Goal: Task Accomplishment & Management: Use online tool/utility

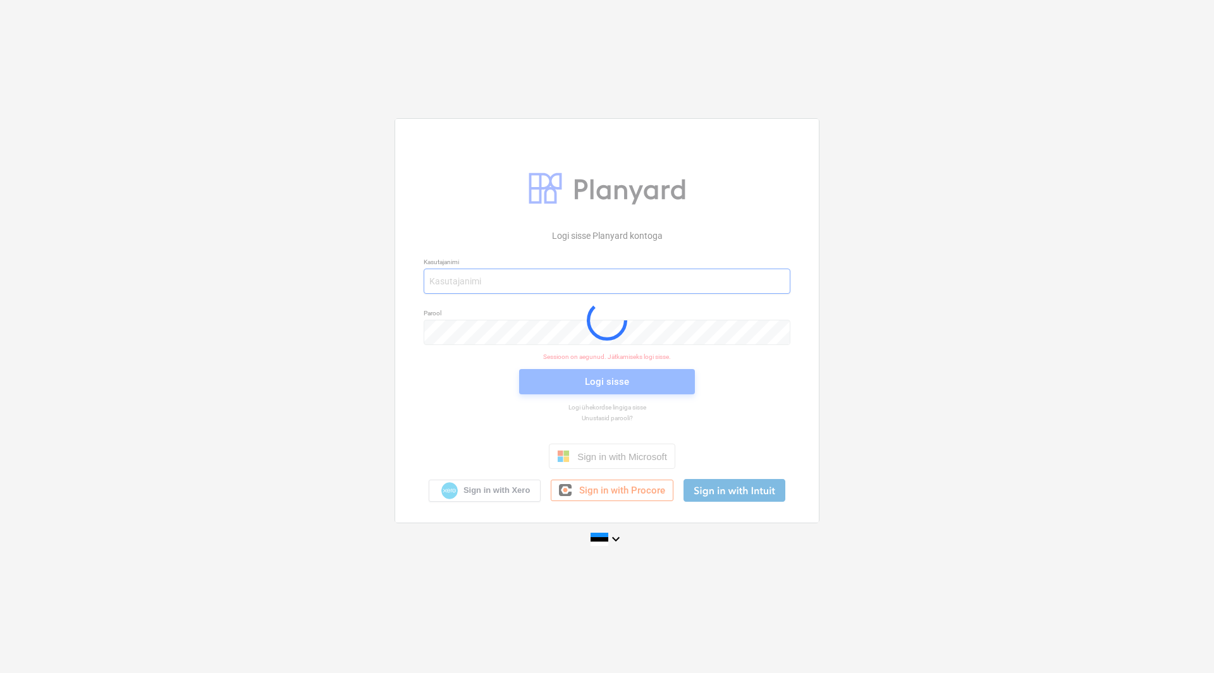
type input "[EMAIL_ADDRESS][DOMAIN_NAME]"
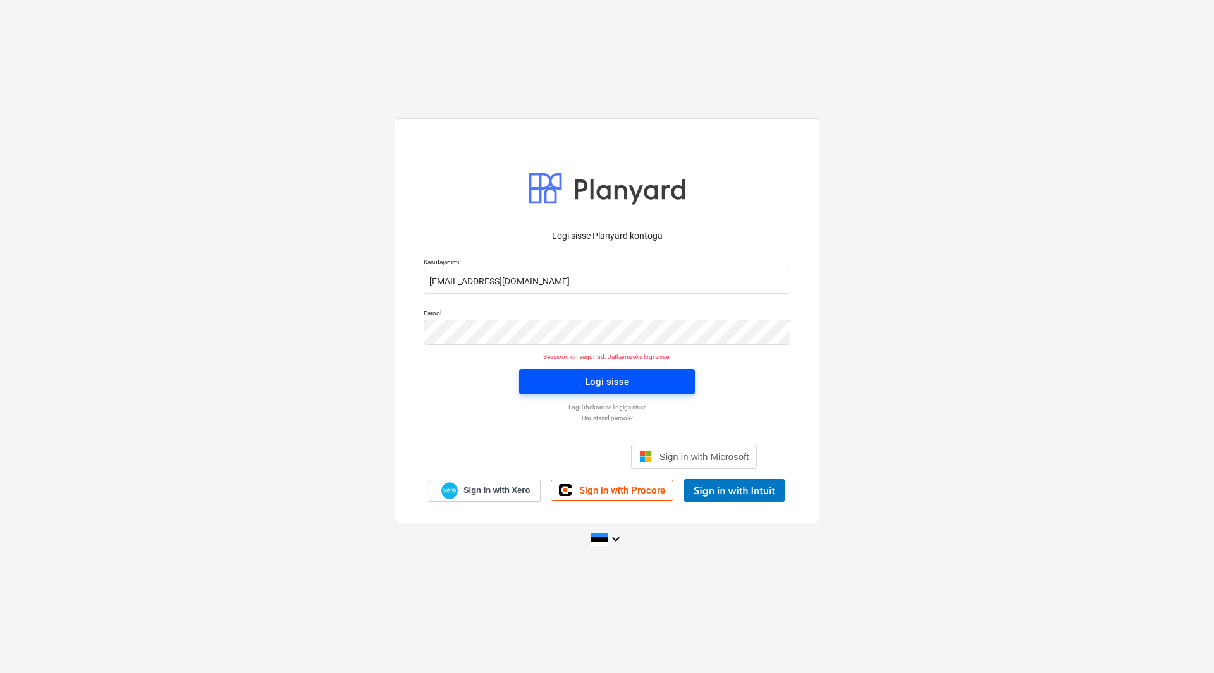
click at [586, 378] on div "Logi sisse" at bounding box center [607, 382] width 44 height 16
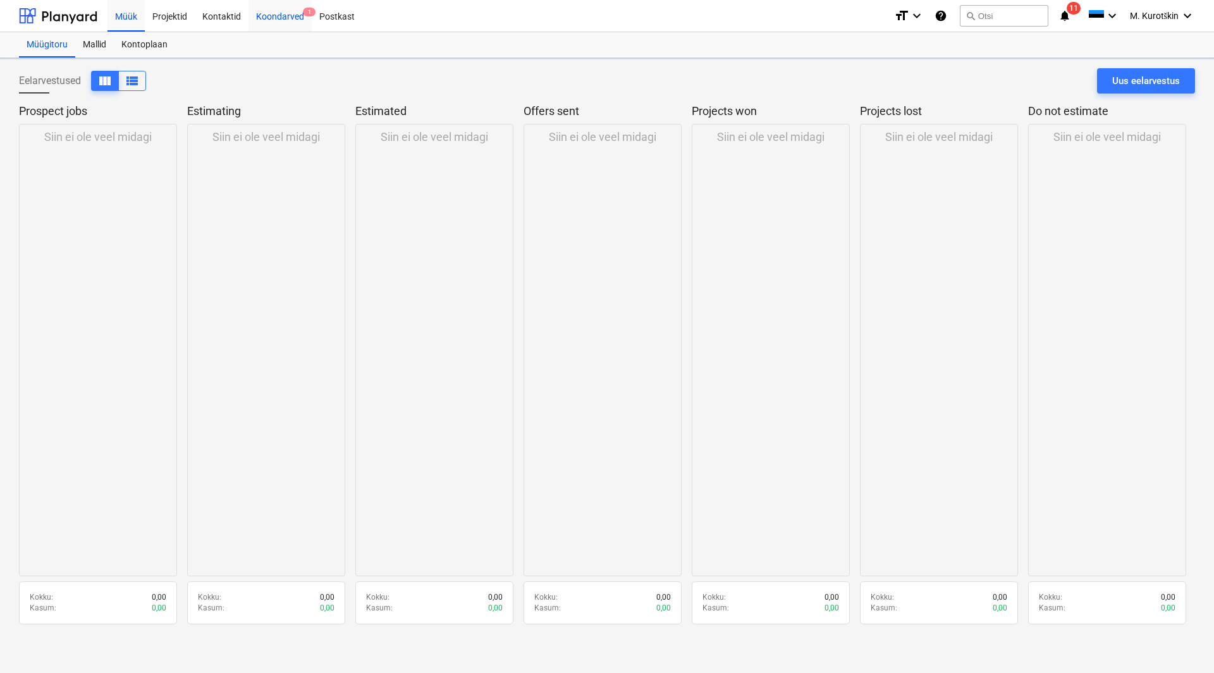
click at [284, 11] on div "Koondarved 1" at bounding box center [279, 15] width 63 height 32
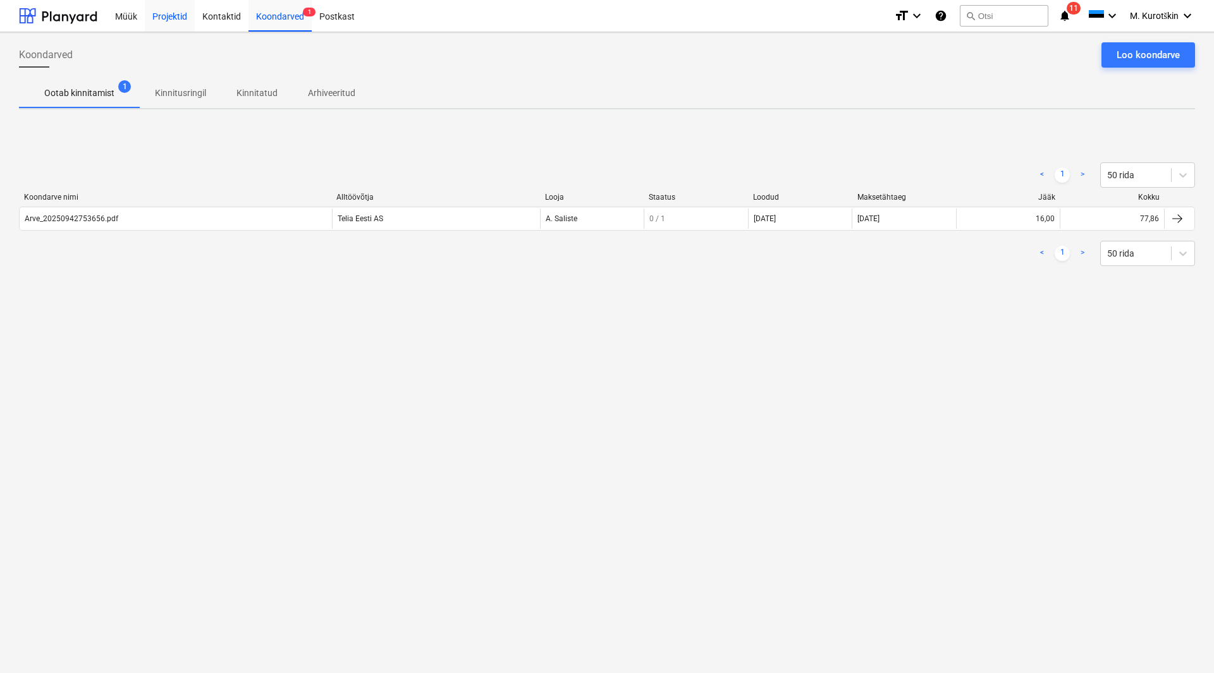
click at [176, 20] on div "Projektid" at bounding box center [170, 15] width 50 height 32
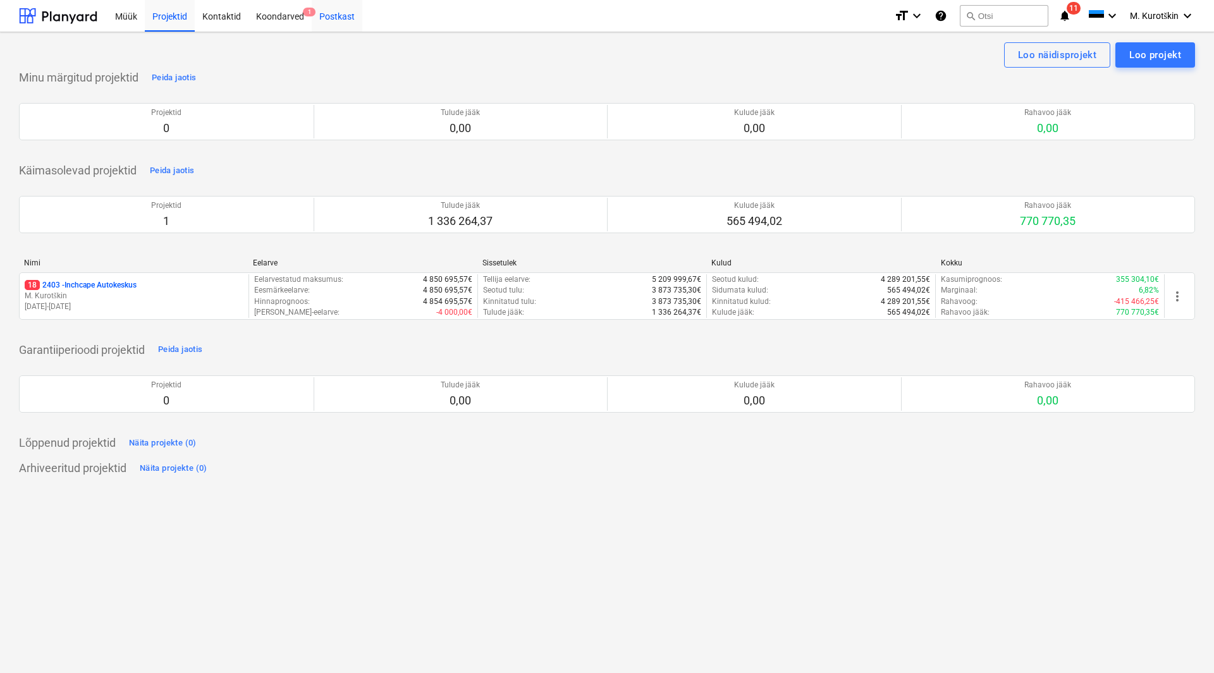
click at [338, 15] on div "Postkast" at bounding box center [337, 15] width 51 height 32
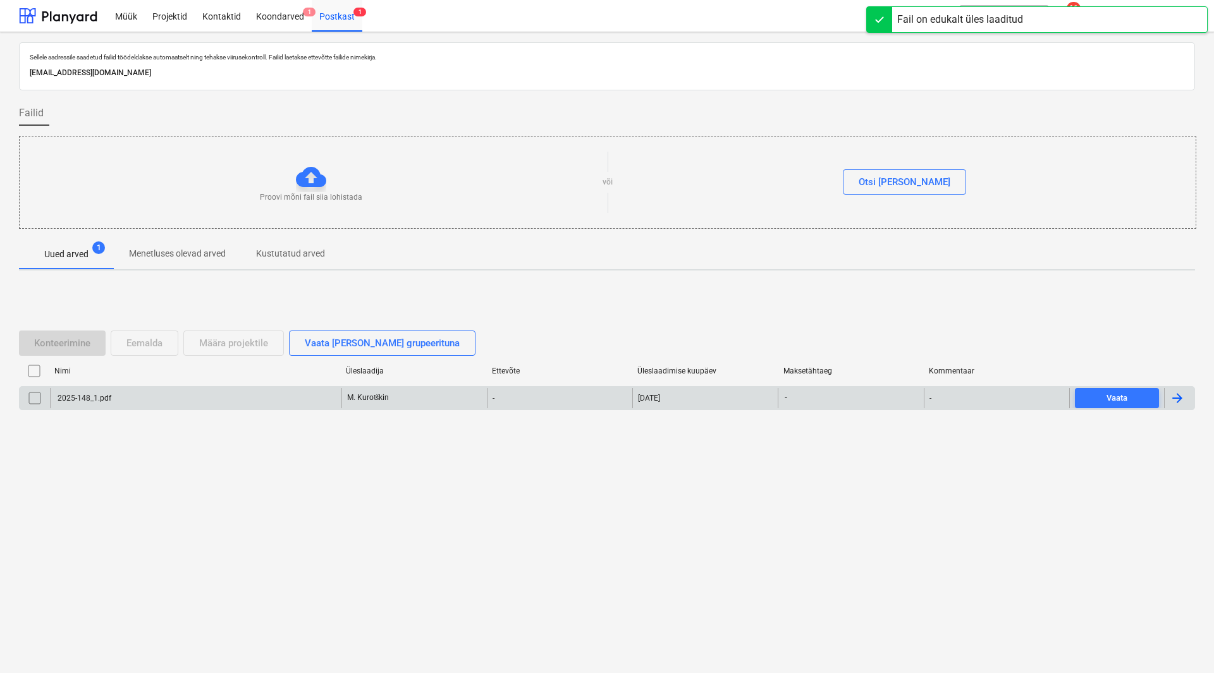
click at [46, 403] on div at bounding box center [35, 398] width 30 height 20
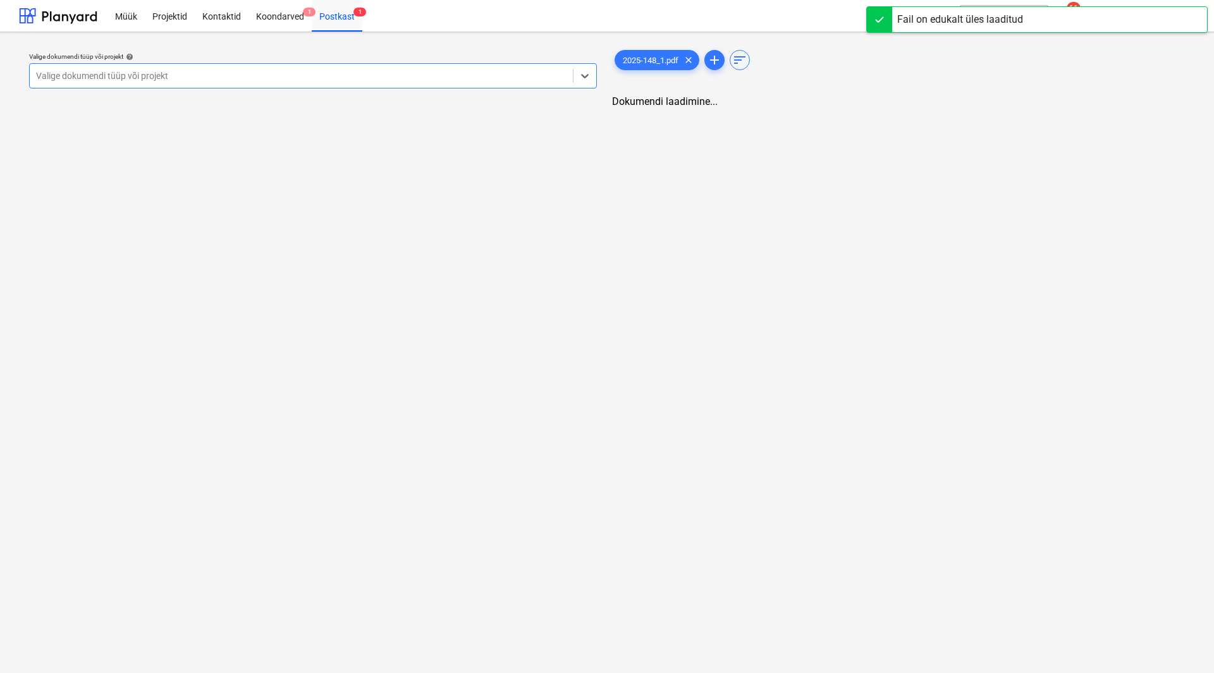
click at [252, 78] on div at bounding box center [301, 76] width 530 height 13
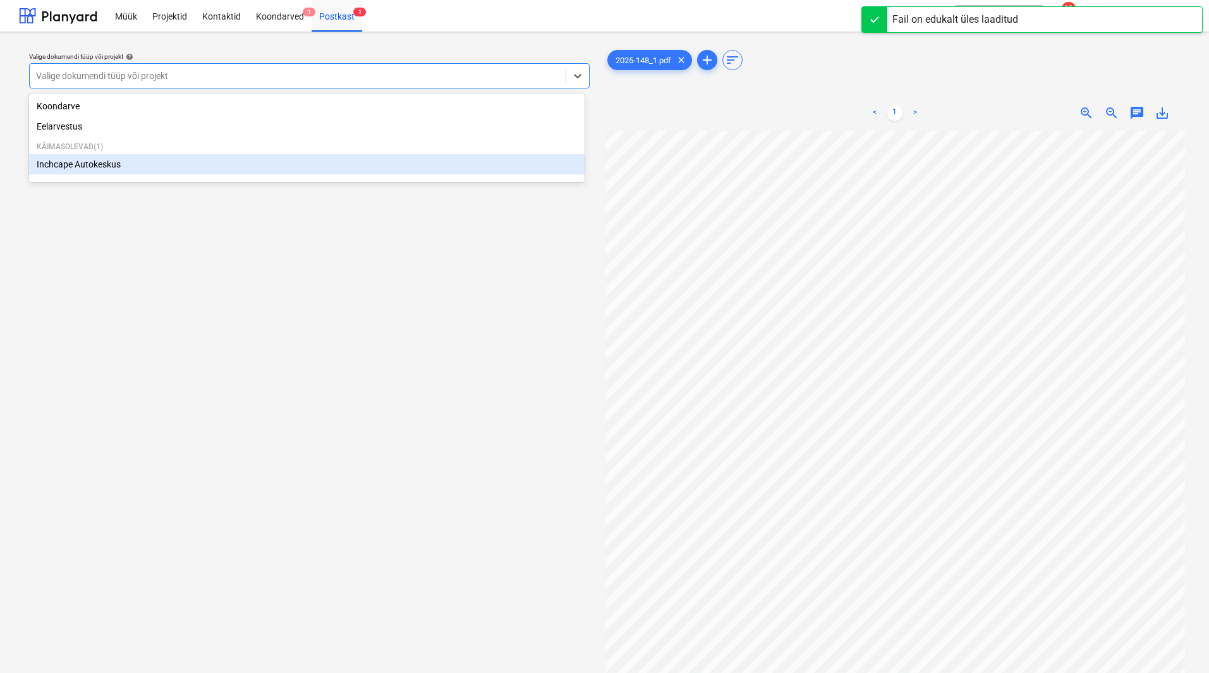
click at [229, 161] on div "Inchcape Autokeskus" at bounding box center [307, 164] width 556 height 20
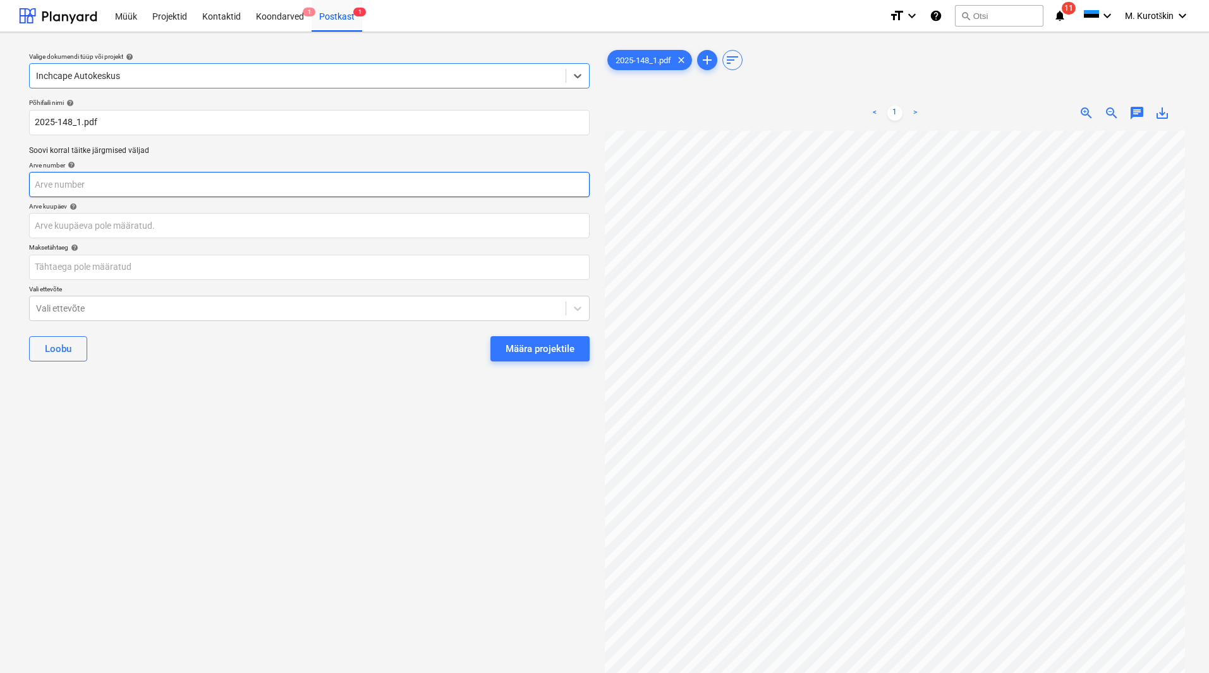
click at [314, 195] on input "text" at bounding box center [309, 184] width 561 height 25
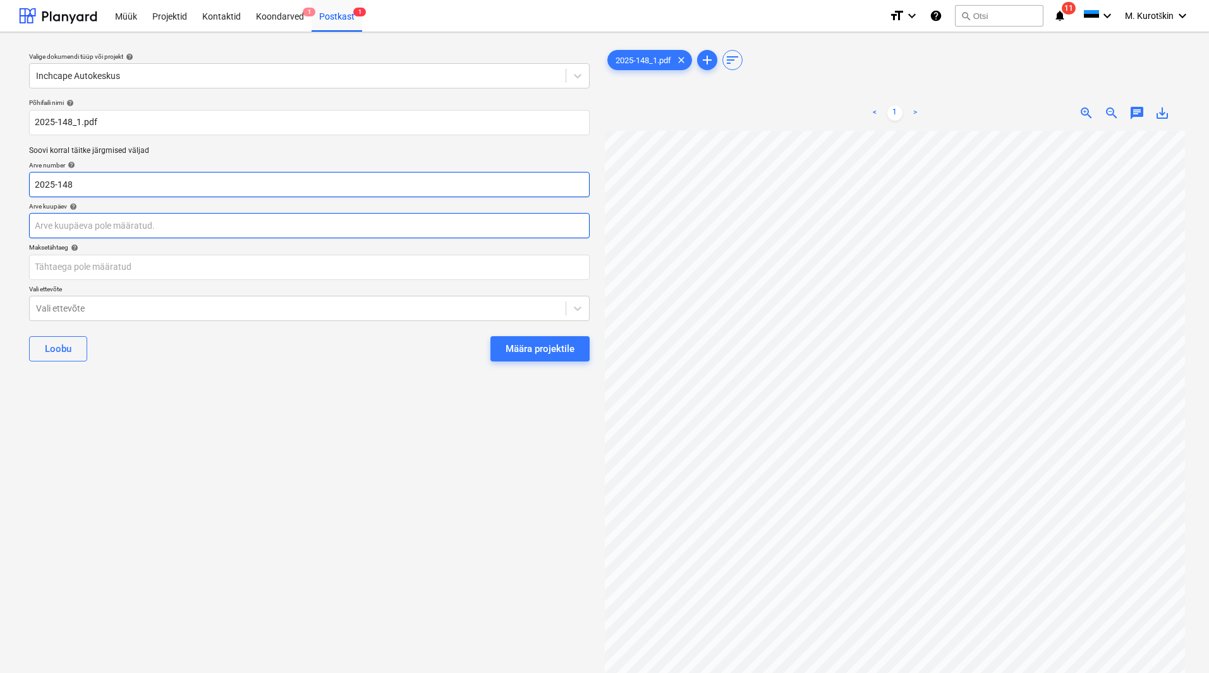
type input "2025-148"
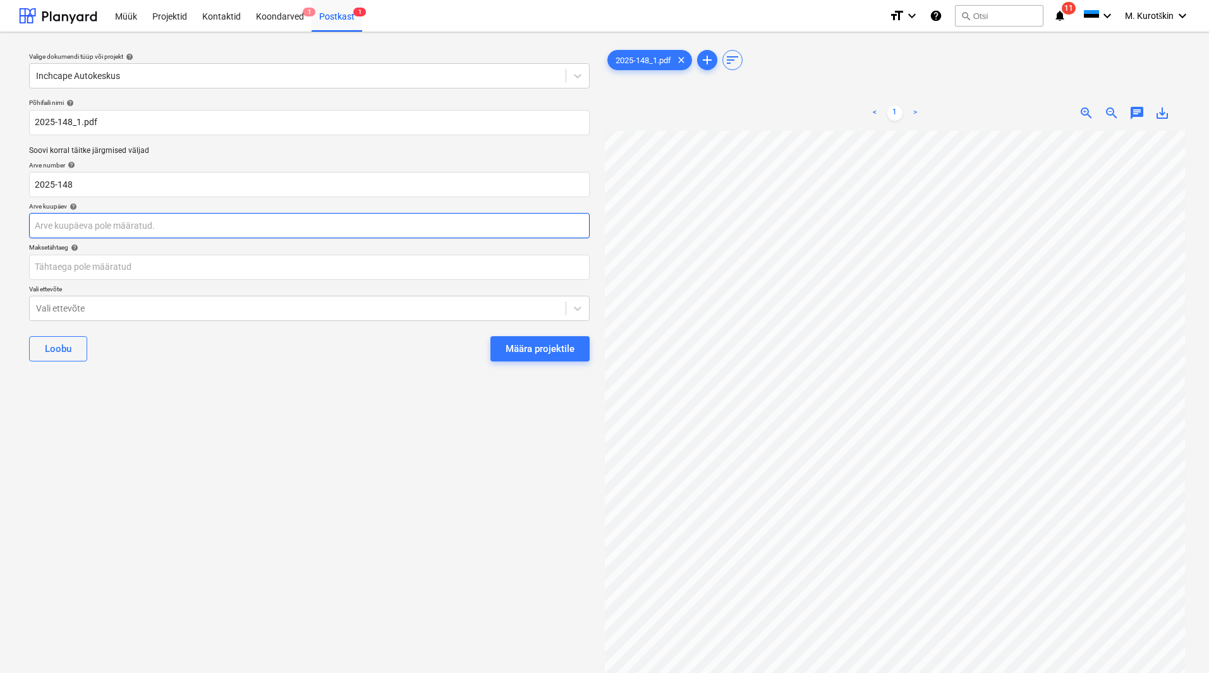
click at [314, 228] on body "Müük Projektid Kontaktid Koondarved 1 Postkast 1 format_size keyboard_arrow_dow…" at bounding box center [604, 336] width 1209 height 673
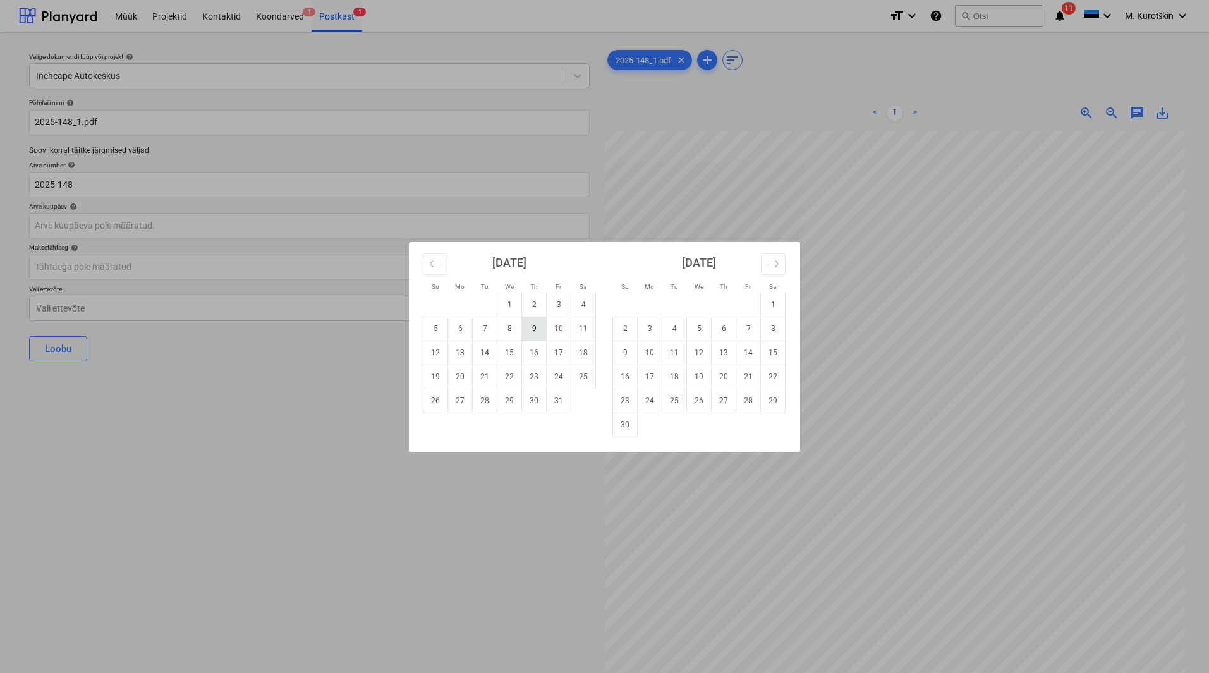
click at [537, 333] on td "9" at bounding box center [534, 329] width 25 height 24
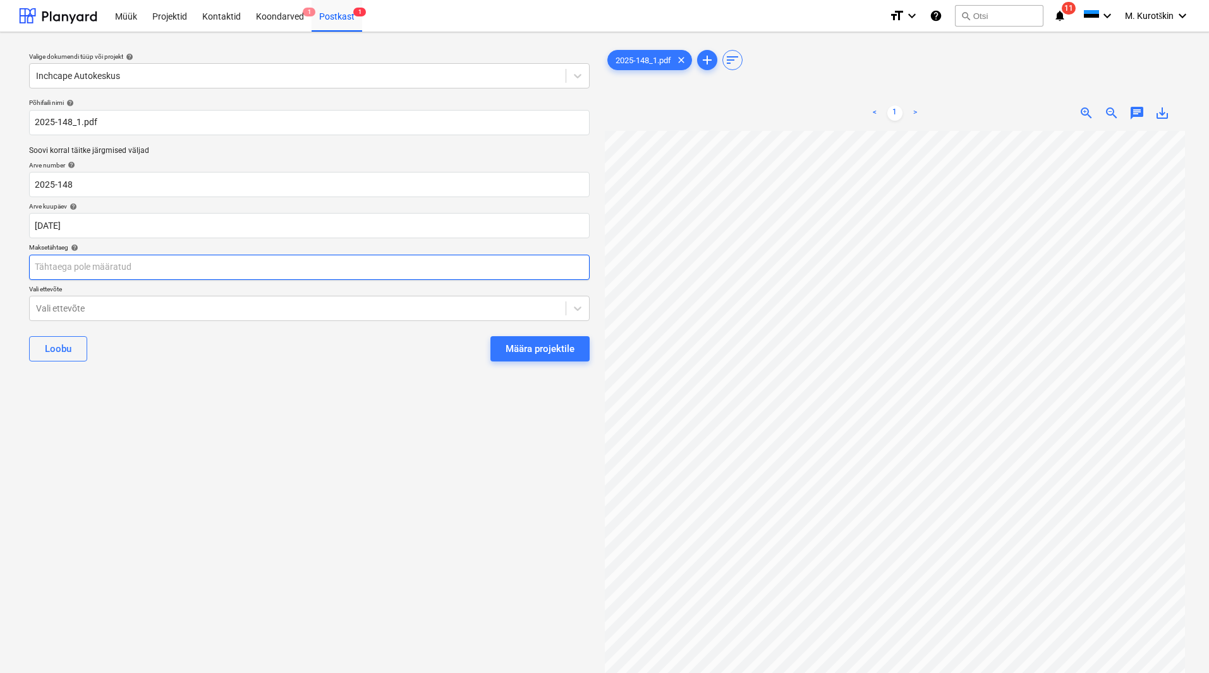
click at [145, 274] on body "Müük Projektid Kontaktid Koondarved 1 Postkast 1 format_size keyboard_arrow_dow…" at bounding box center [604, 336] width 1209 height 673
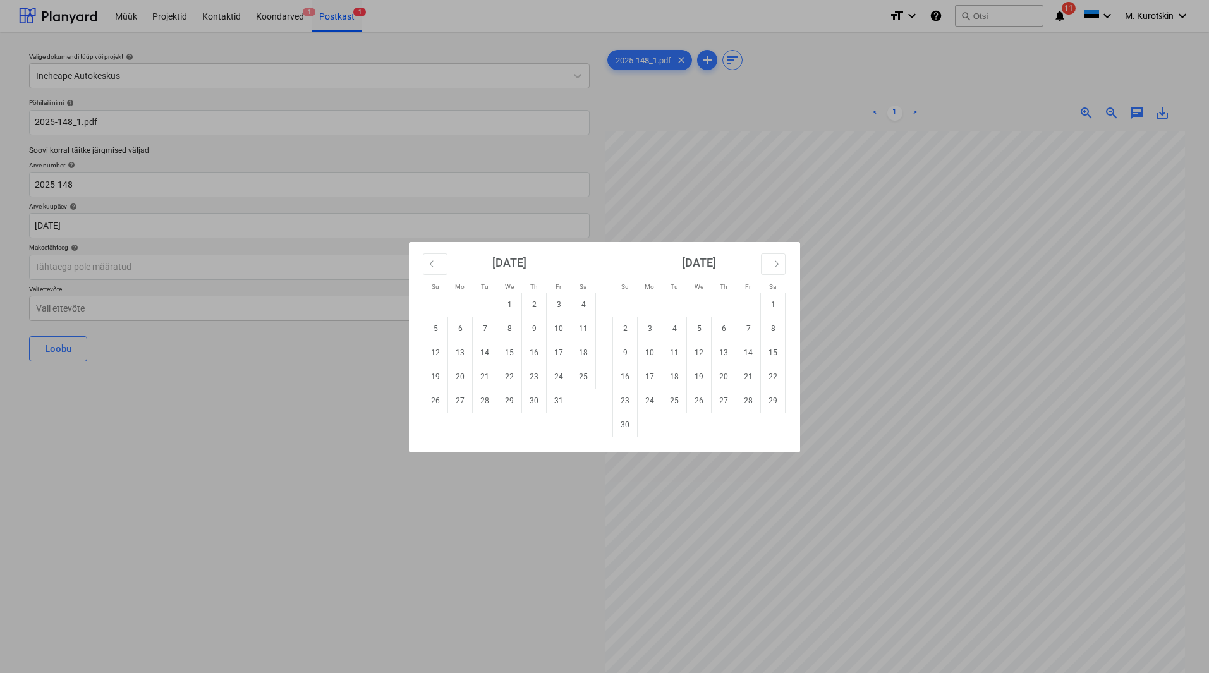
click at [175, 270] on div "Su Mo Tu We Th Fr Sa Su Mo Tu We Th Fr Sa [DATE] 1 2 3 4 5 6 7 8 9 10 11 12 13 …" at bounding box center [604, 336] width 1209 height 673
click at [174, 270] on body "Müük Projektid Kontaktid Koondarved 1 Postkast 1 format_size keyboard_arrow_dow…" at bounding box center [604, 336] width 1209 height 673
click at [161, 223] on div "Su Mo Tu We Th Fr Sa Su Mo Tu We Th Fr Sa [DATE] 1 2 3 4 5 6 7 8 9 10 11 12 13 …" at bounding box center [604, 336] width 1209 height 673
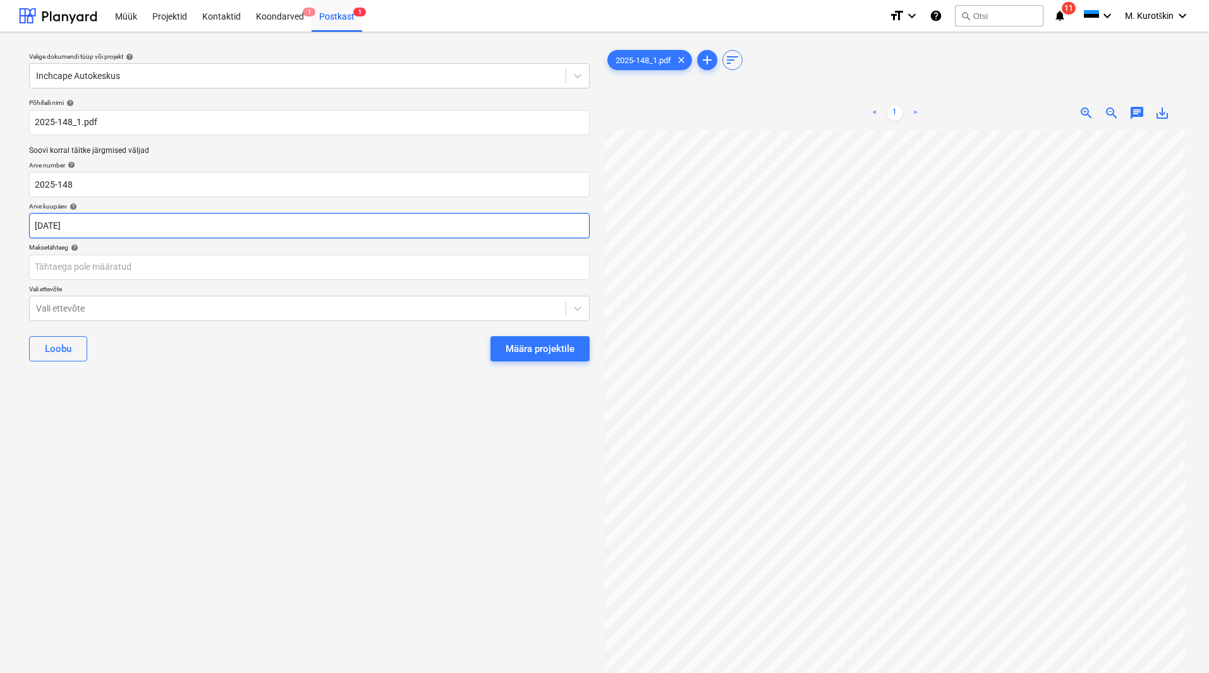
click at [161, 223] on body "Müük Projektid Kontaktid Koondarved 1 Postkast 1 format_size keyboard_arrow_dow…" at bounding box center [604, 336] width 1209 height 673
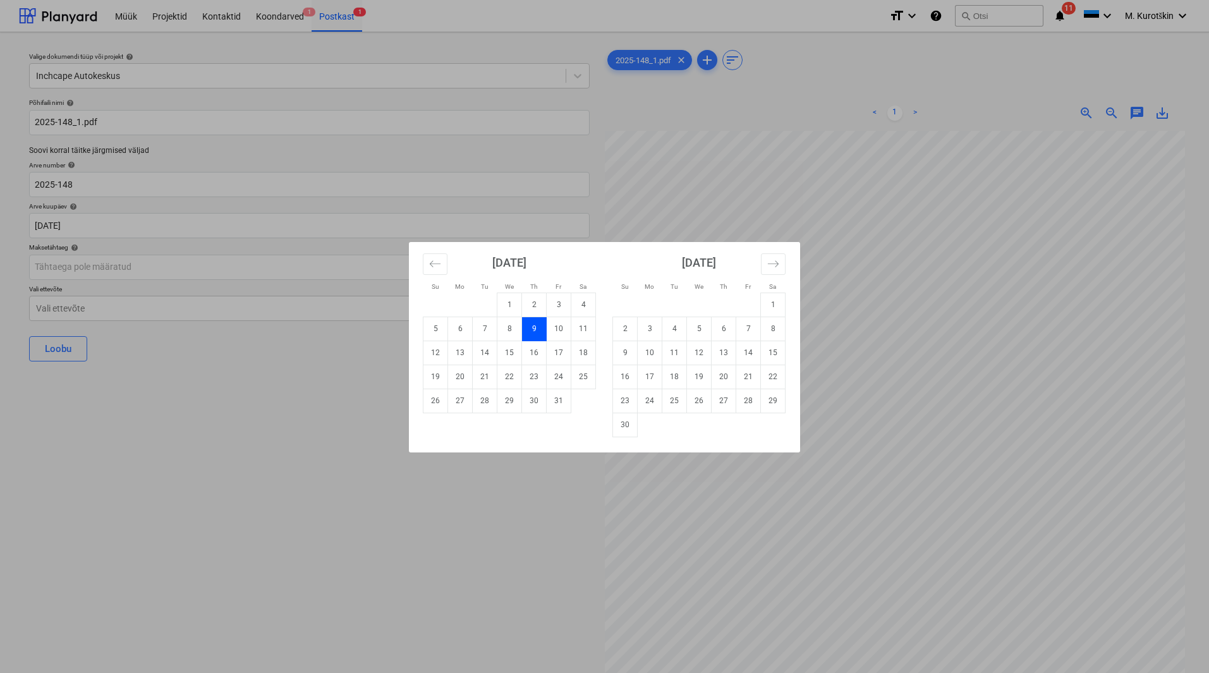
click at [161, 223] on div "Su Mo Tu We Th Fr Sa Su Mo Tu We Th Fr Sa [DATE] 1 2 3 4 5 6 7 8 9 10 11 12 13 …" at bounding box center [604, 336] width 1209 height 673
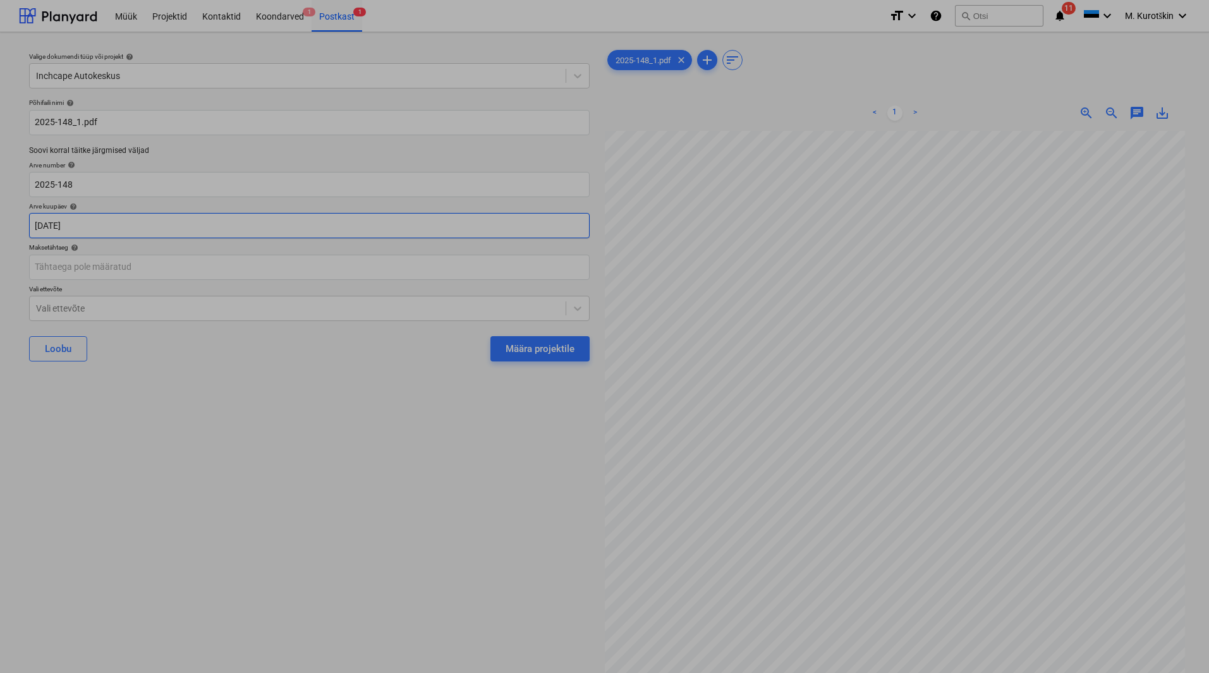
click at [161, 223] on body "Müük Projektid Kontaktid Koondarved 1 Postkast 1 format_size keyboard_arrow_dow…" at bounding box center [604, 336] width 1209 height 673
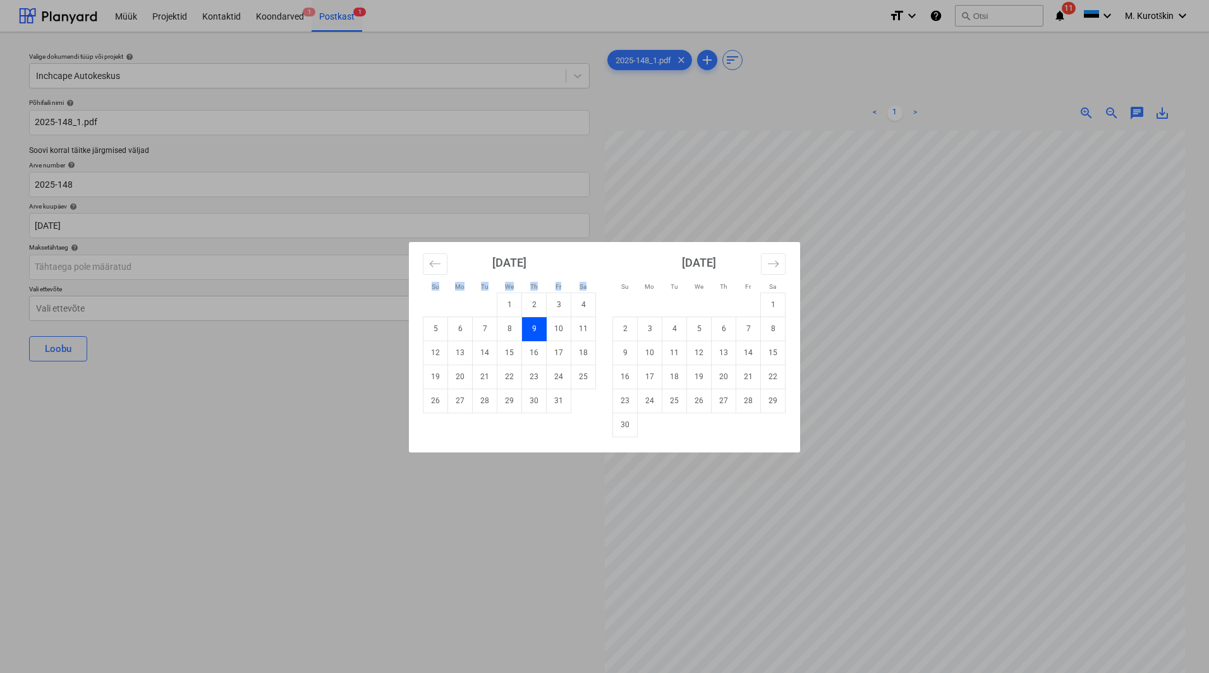
click at [161, 223] on div "Su Mo Tu We Th Fr Sa Su Mo Tu We Th Fr Sa [DATE] 1 2 3 4 5 6 7 8 9 10 11 12 13 …" at bounding box center [604, 336] width 1209 height 673
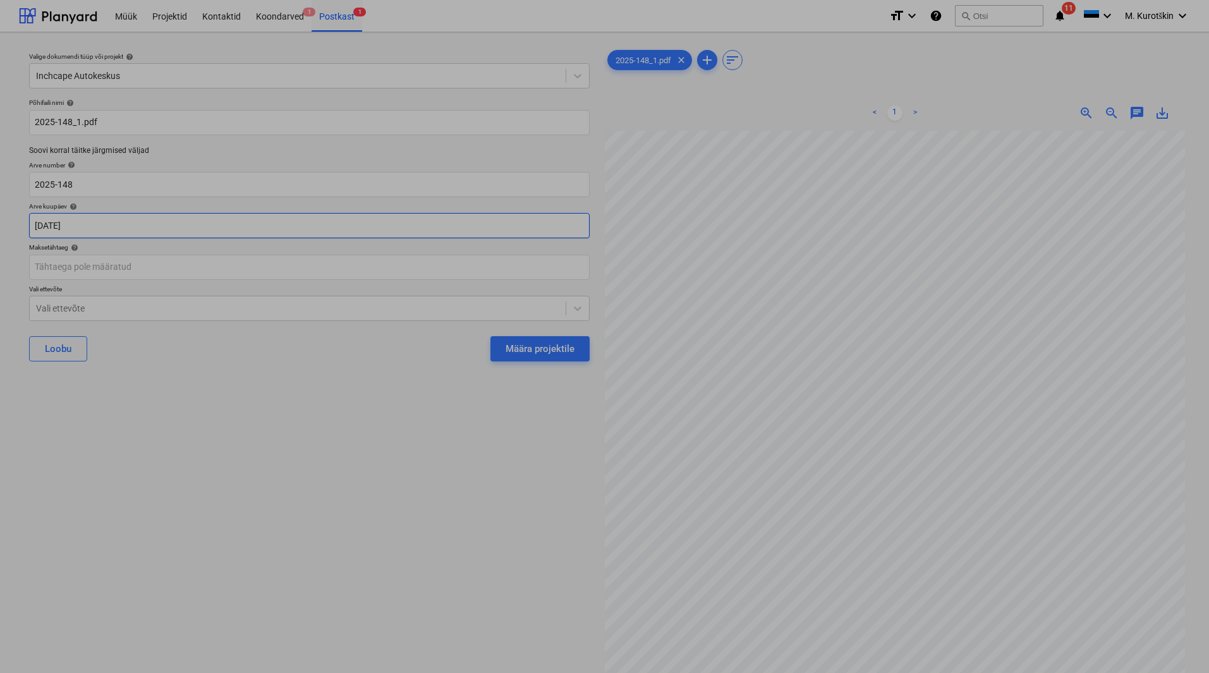
click at [161, 223] on body "Müük Projektid Kontaktid Koondarved 1 Postkast 1 format_size keyboard_arrow_dow…" at bounding box center [604, 336] width 1209 height 673
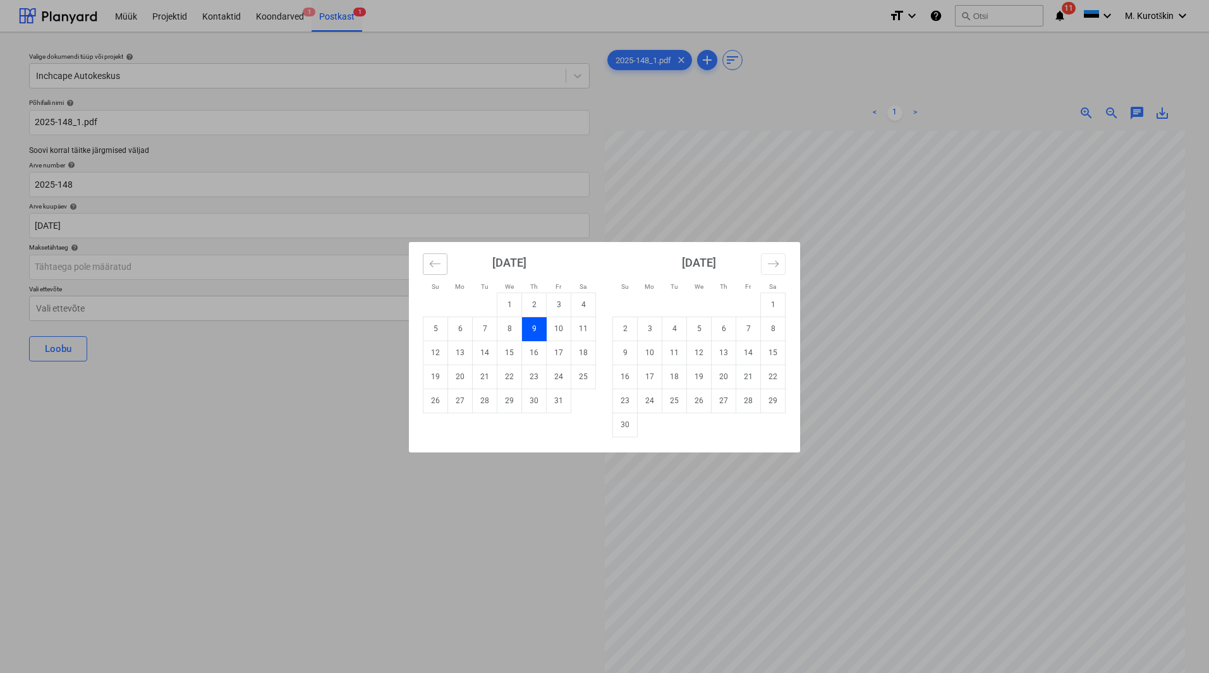
click at [441, 264] on icon "Move backward to switch to the previous month." at bounding box center [435, 264] width 12 height 12
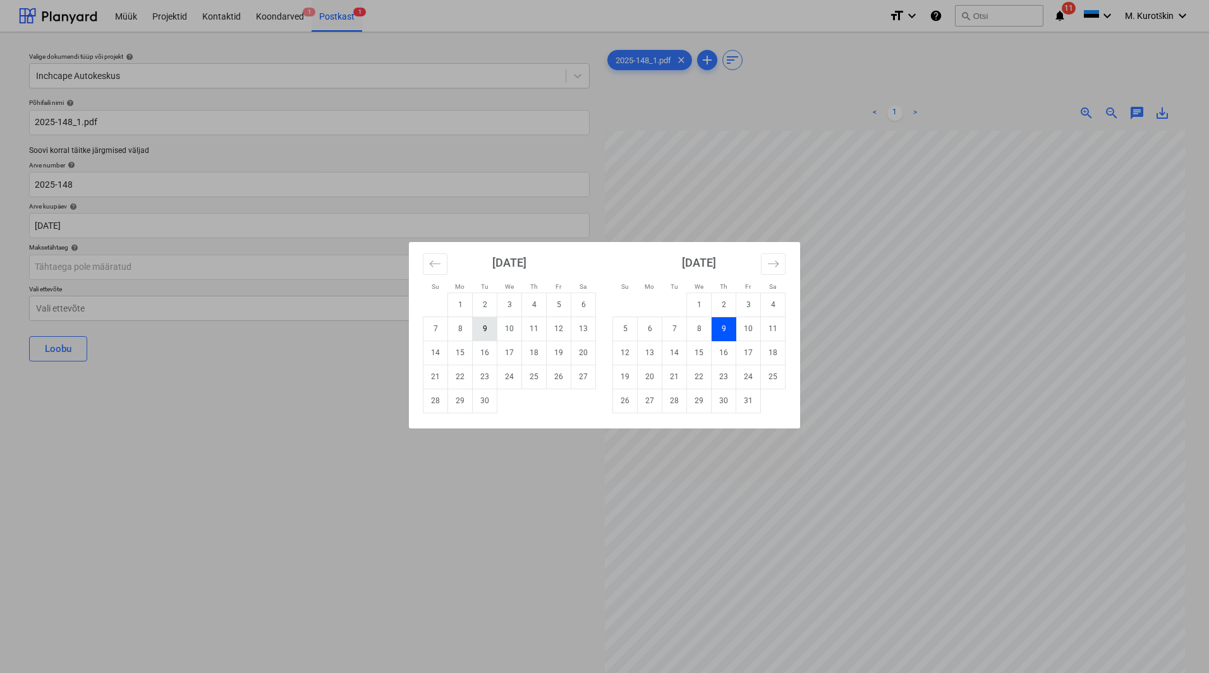
click at [488, 327] on td "9" at bounding box center [485, 329] width 25 height 24
type input "[DATE]"
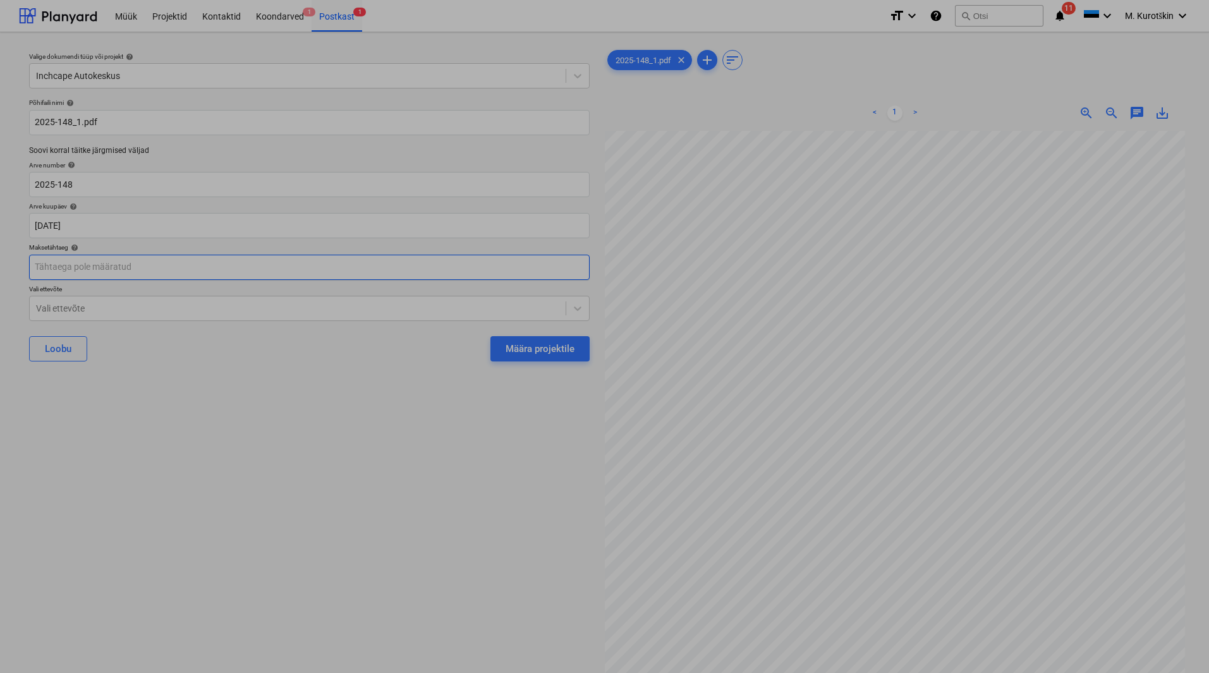
click at [242, 275] on body "Müük Projektid Kontaktid Koondarved 1 Postkast 1 format_size keyboard_arrow_dow…" at bounding box center [604, 336] width 1209 height 673
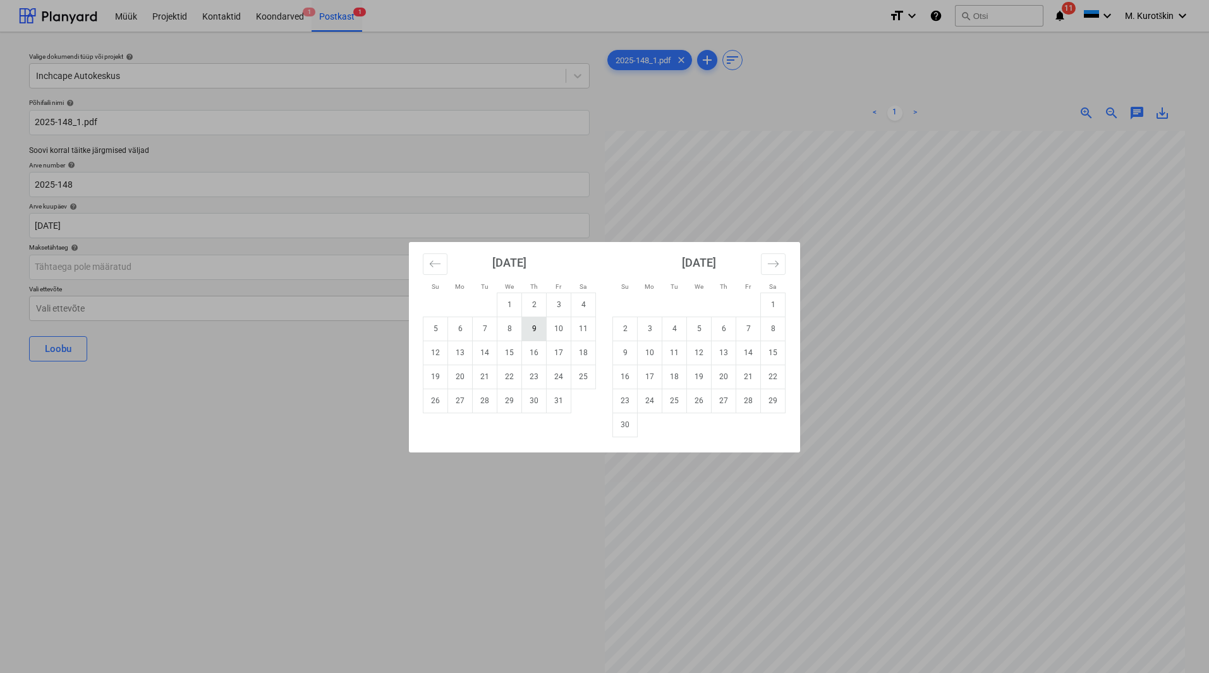
click at [534, 334] on td "9" at bounding box center [534, 329] width 25 height 24
type input "[DATE]"
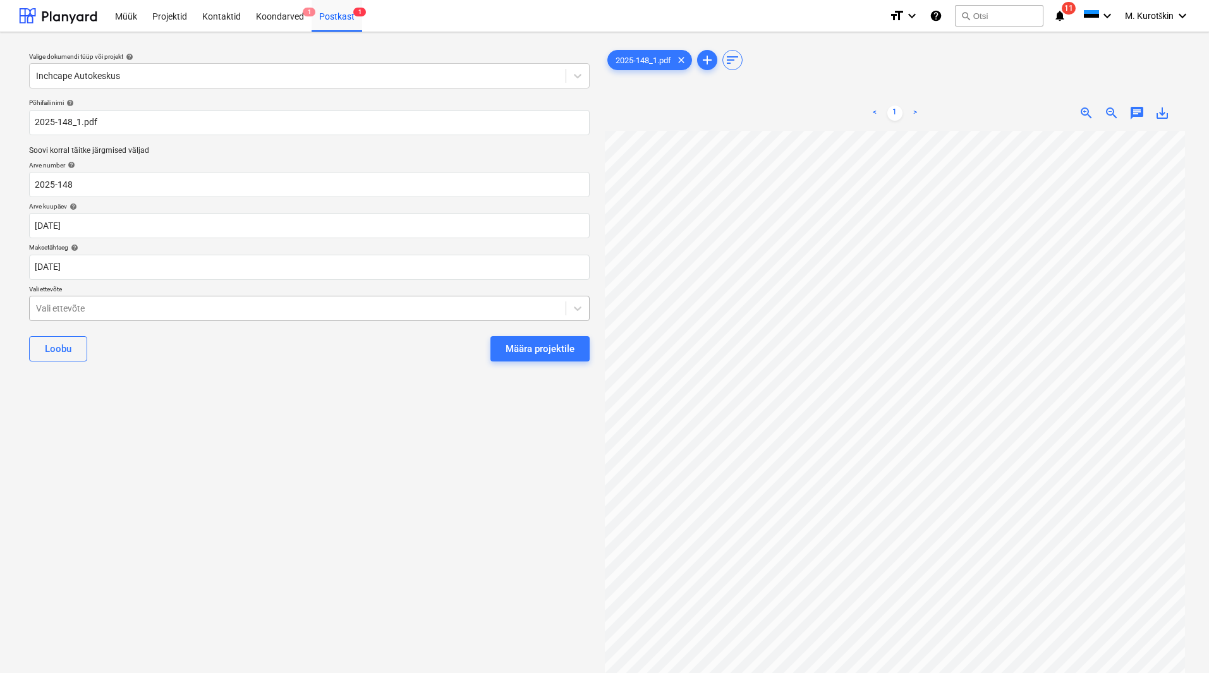
click at [169, 314] on div at bounding box center [297, 308] width 523 height 13
type input "c"
click at [384, 572] on div "Valige dokumendi tüüp või projekt help Inchcape Autokeskus Põhifaili nimi help …" at bounding box center [309, 407] width 581 height 731
click at [543, 349] on div "Määra projektile" at bounding box center [540, 349] width 69 height 16
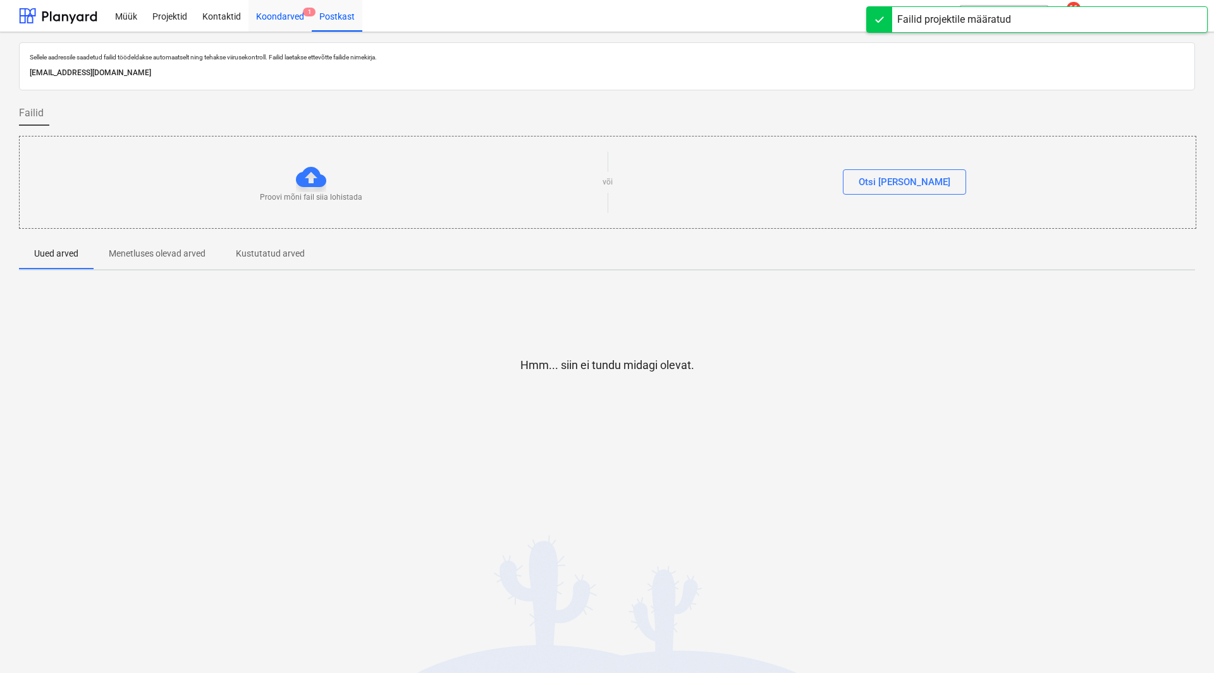
click at [278, 22] on div "Koondarved 1" at bounding box center [279, 15] width 63 height 32
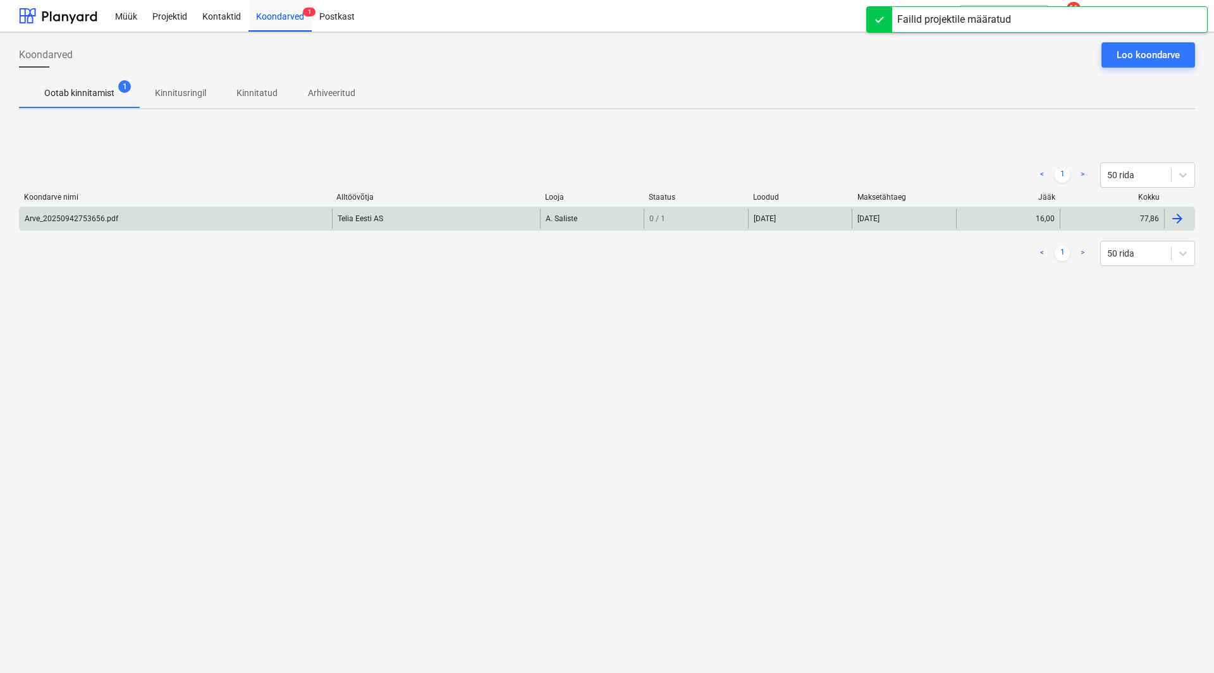
click at [127, 221] on div "Arve_20250942753656.pdf" at bounding box center [176, 219] width 312 height 20
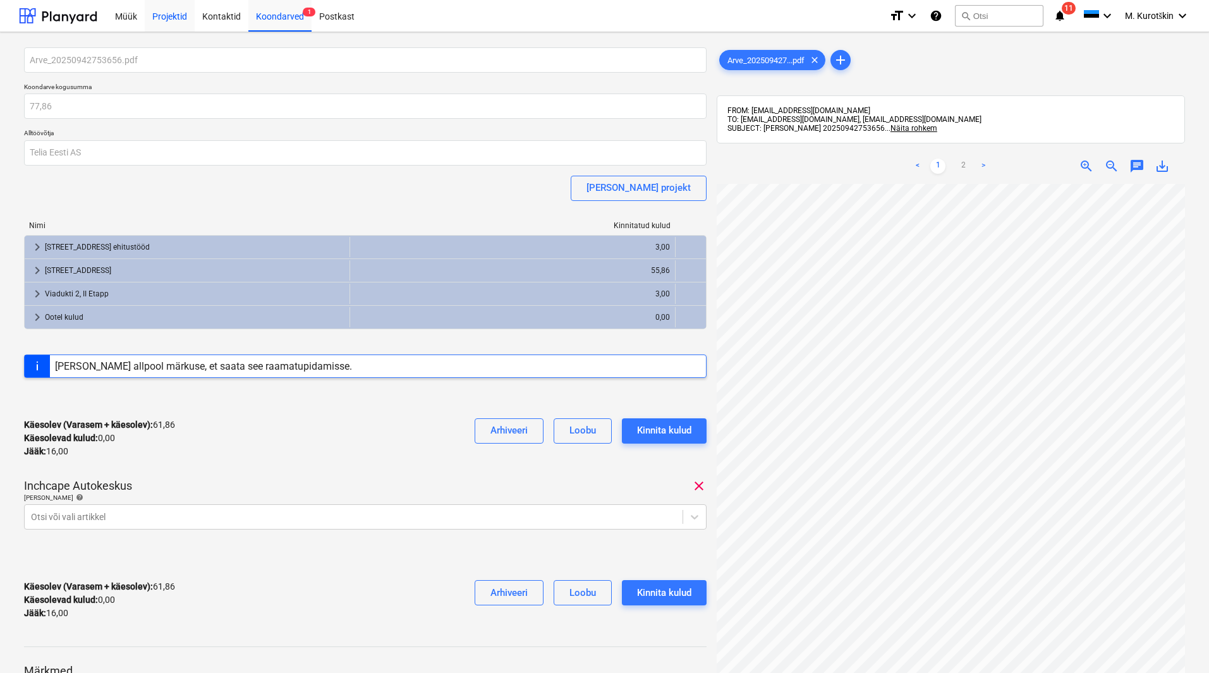
click at [161, 12] on div "Projektid" at bounding box center [170, 15] width 50 height 32
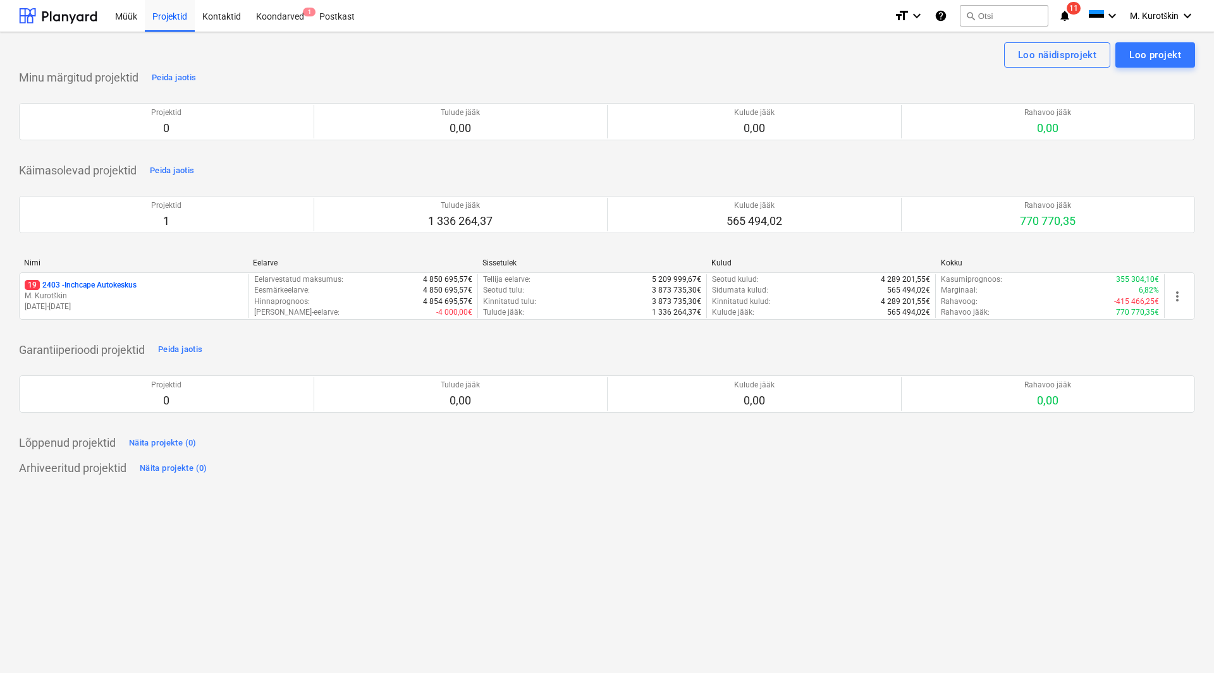
click at [101, 266] on div "Nimi" at bounding box center [133, 263] width 219 height 9
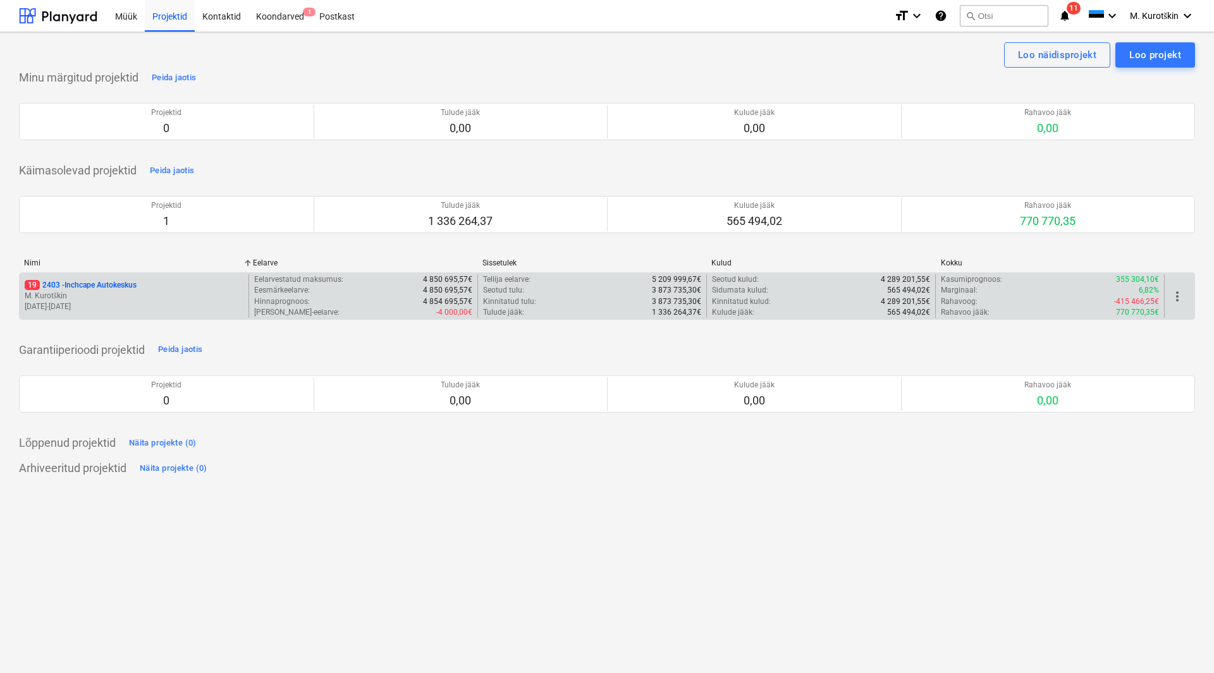
click at [105, 279] on div "19 2403 - Inchcape Autokeskus M. Kurotškin [DATE] - [DATE]" at bounding box center [134, 296] width 229 height 44
click at [118, 280] on p "19 2403 - Inchcape Autokeskus" at bounding box center [81, 285] width 112 height 11
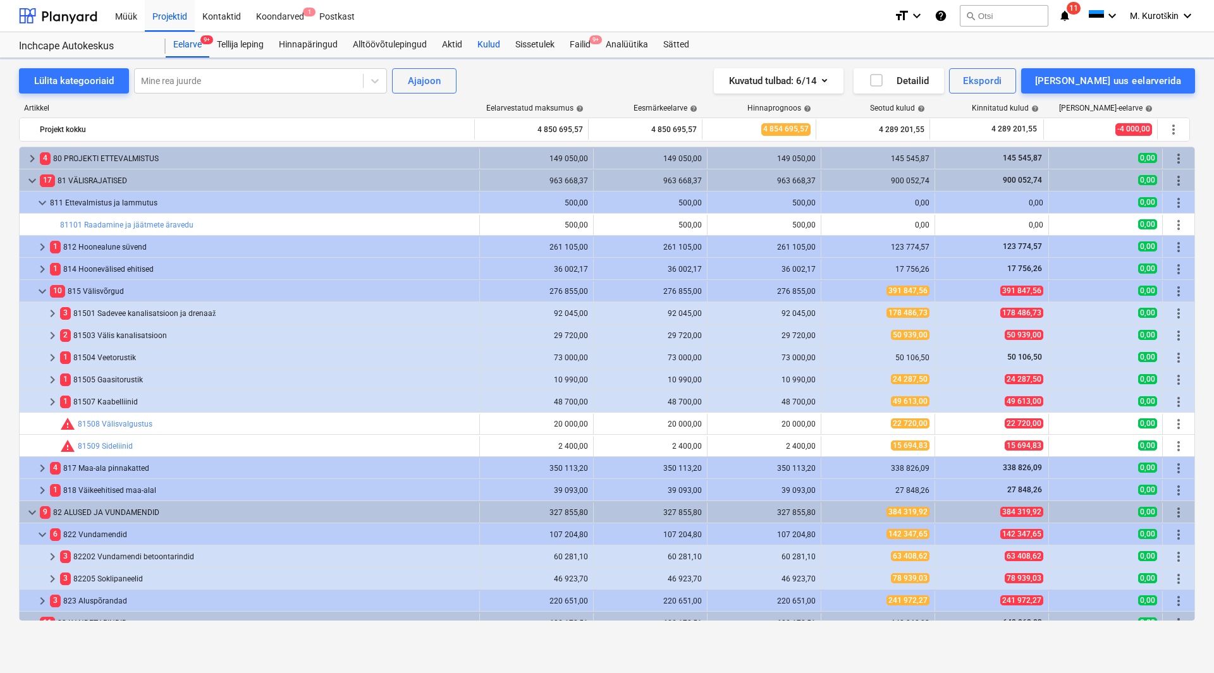
click at [477, 45] on div "Kulud" at bounding box center [489, 44] width 38 height 25
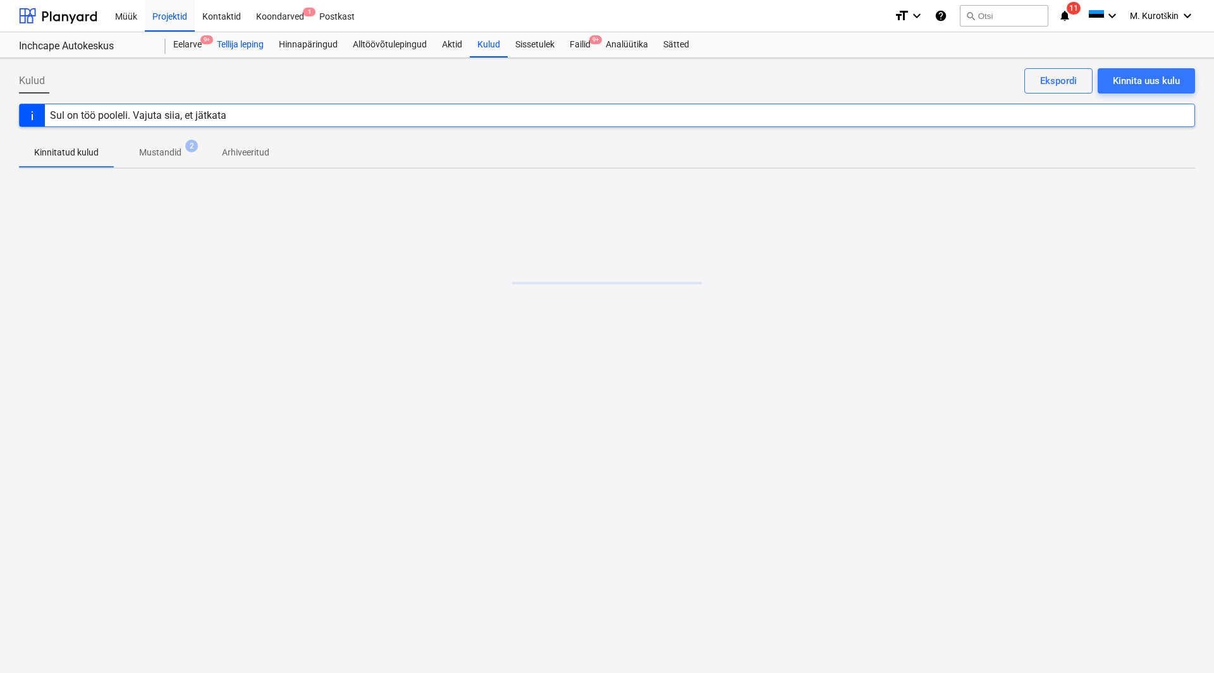
click at [238, 47] on div "Tellija leping" at bounding box center [240, 44] width 62 height 25
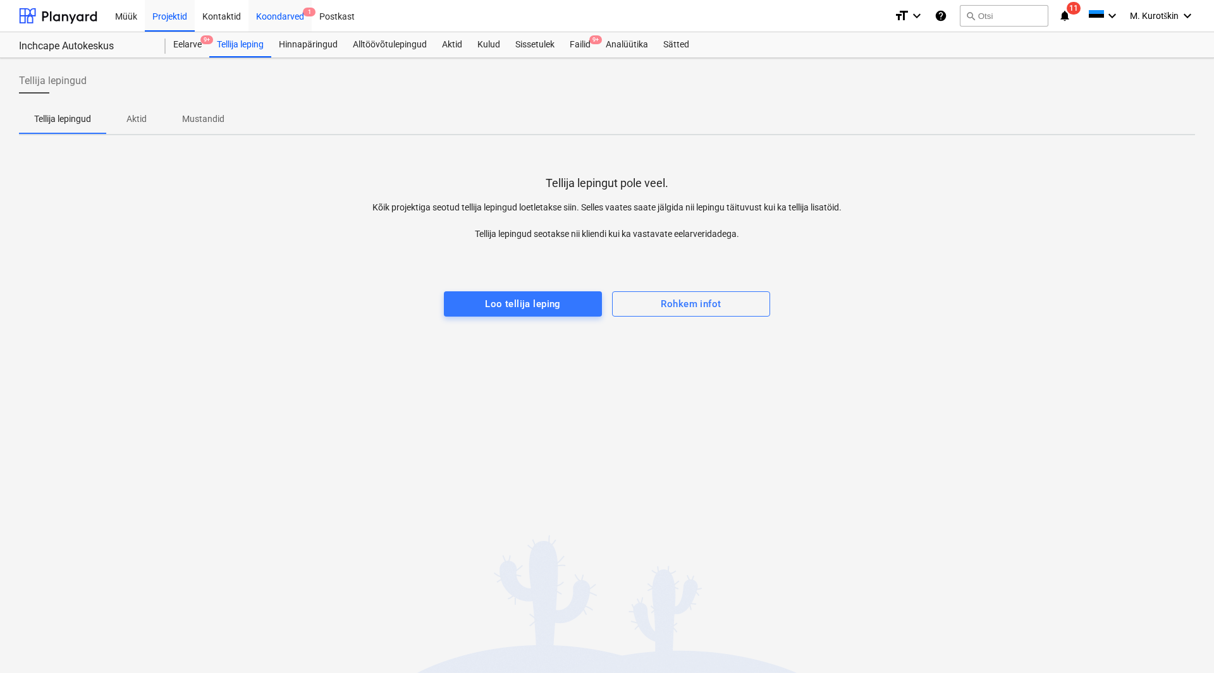
click at [295, 10] on div "Koondarved 1" at bounding box center [279, 15] width 63 height 32
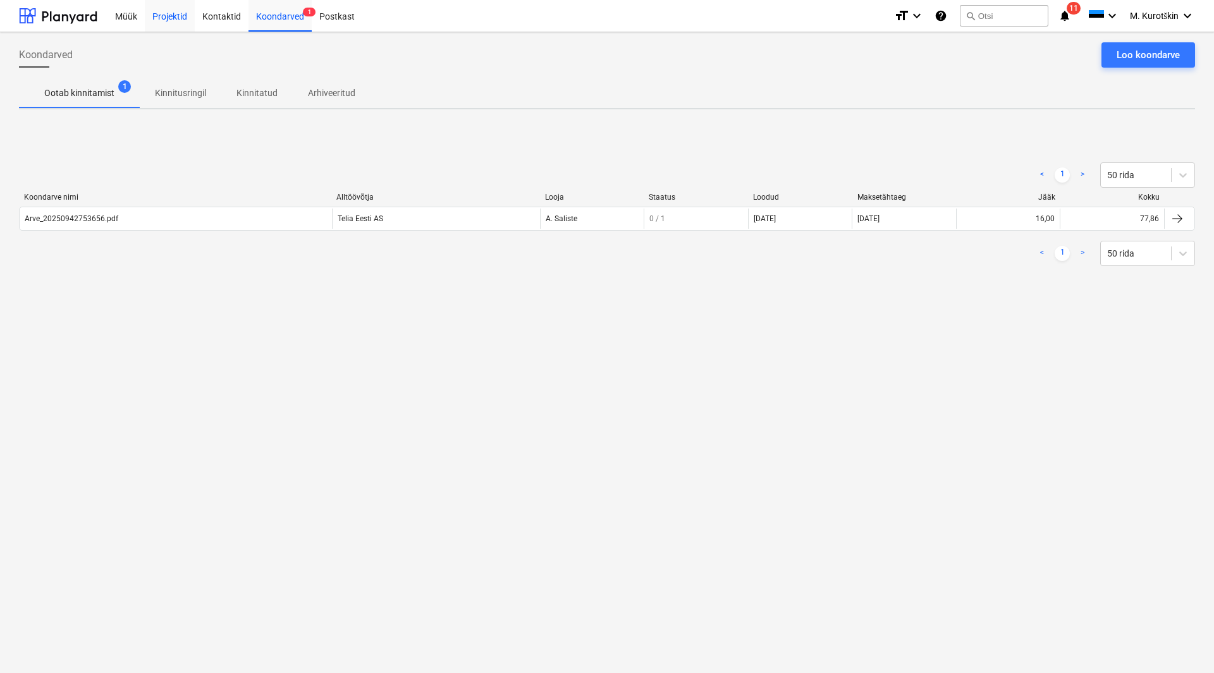
click at [147, 20] on div "Projektid" at bounding box center [170, 15] width 50 height 32
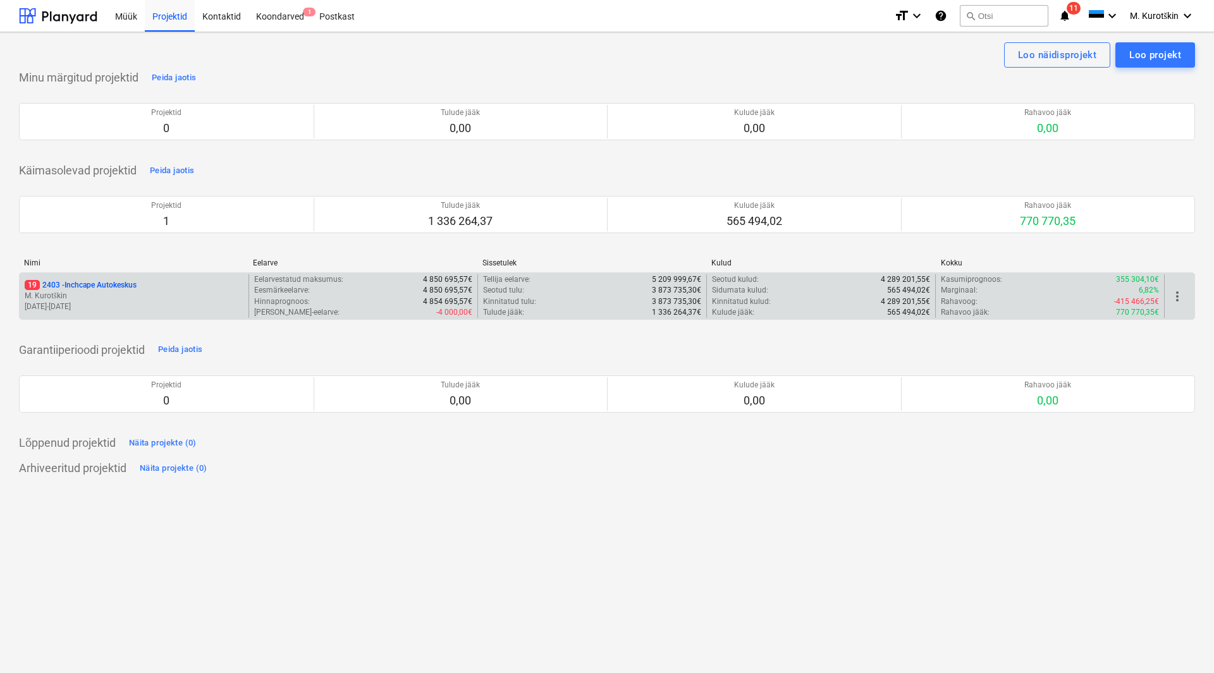
click at [78, 282] on p "19 2403 - Inchcape Autokeskus" at bounding box center [81, 285] width 112 height 11
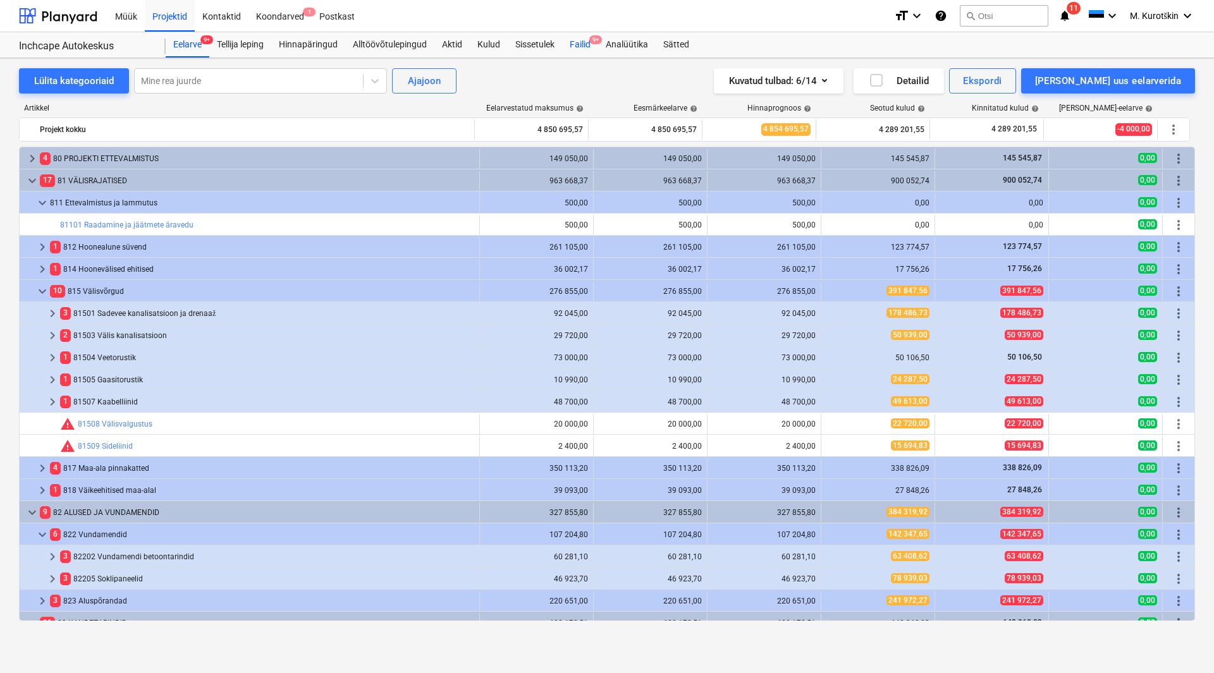
click at [584, 46] on div "Failid 9+" at bounding box center [580, 44] width 36 height 25
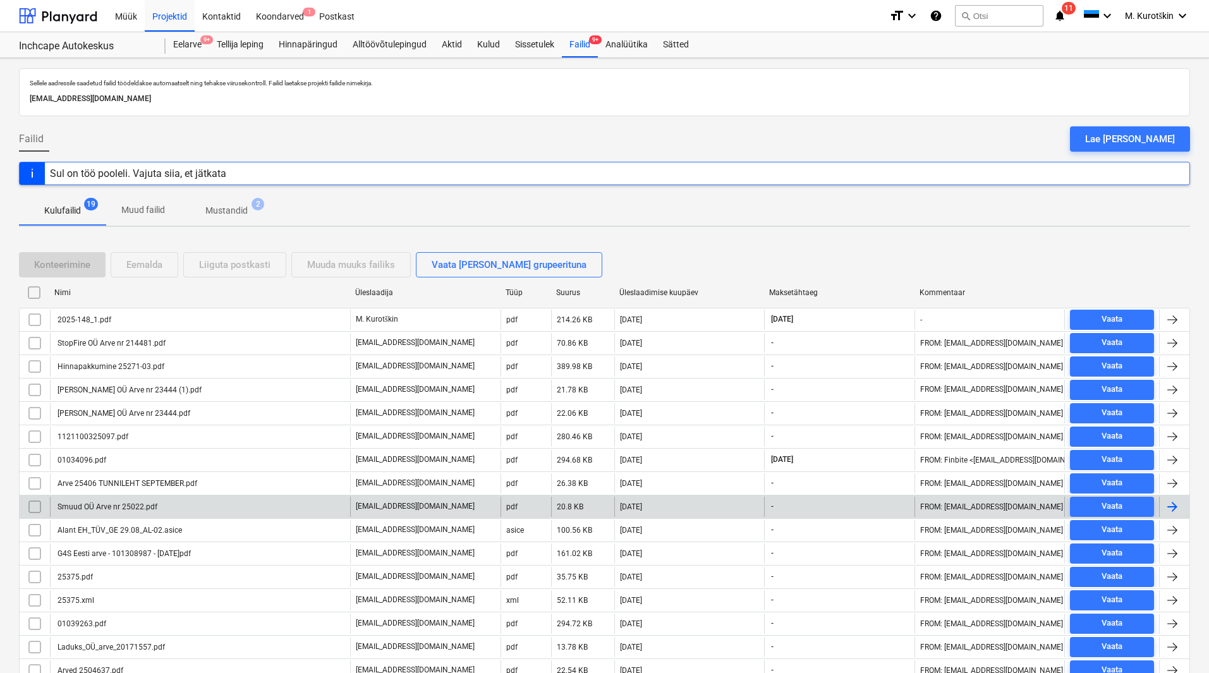
scroll to position [125, 0]
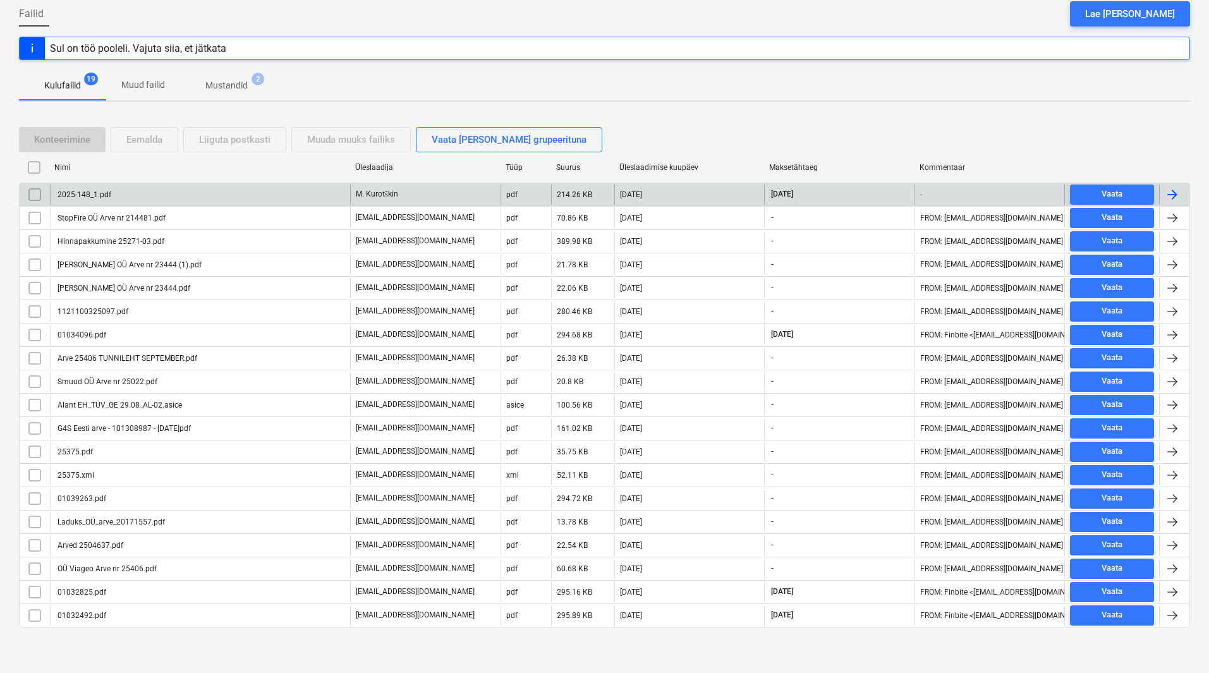
click at [99, 200] on div "2025-148_1.pdf" at bounding box center [200, 195] width 300 height 20
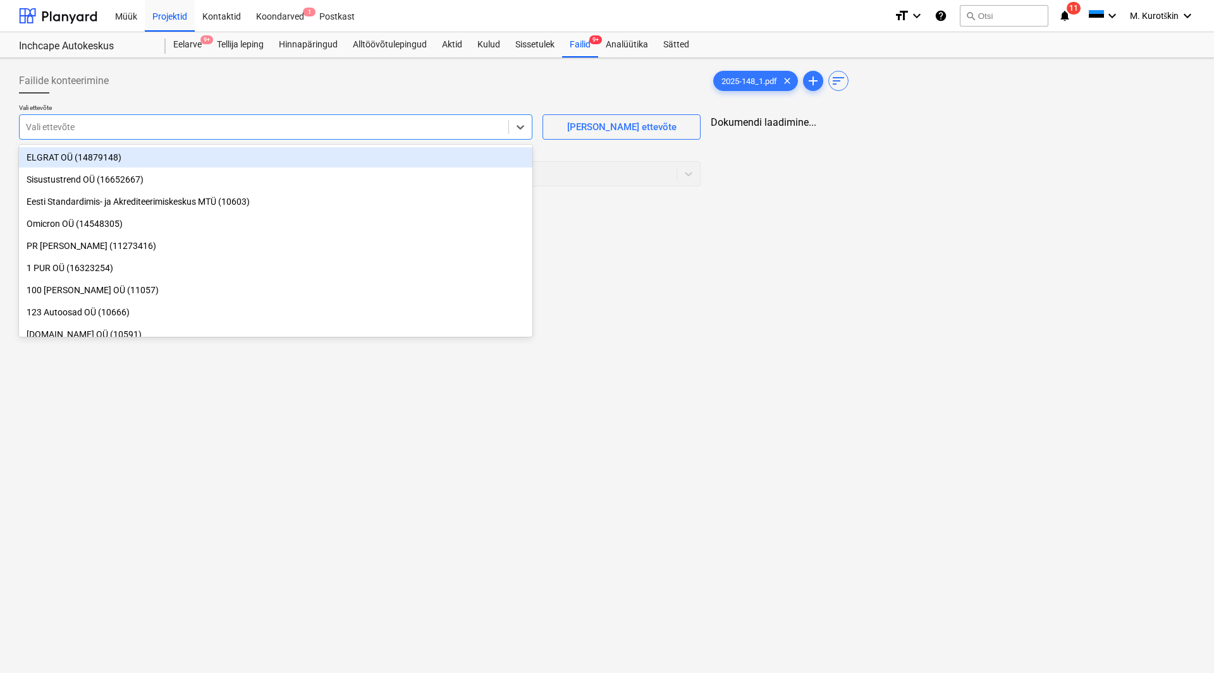
click at [179, 129] on div at bounding box center [264, 127] width 476 height 13
type input "c"
